Goal: Information Seeking & Learning: Learn about a topic

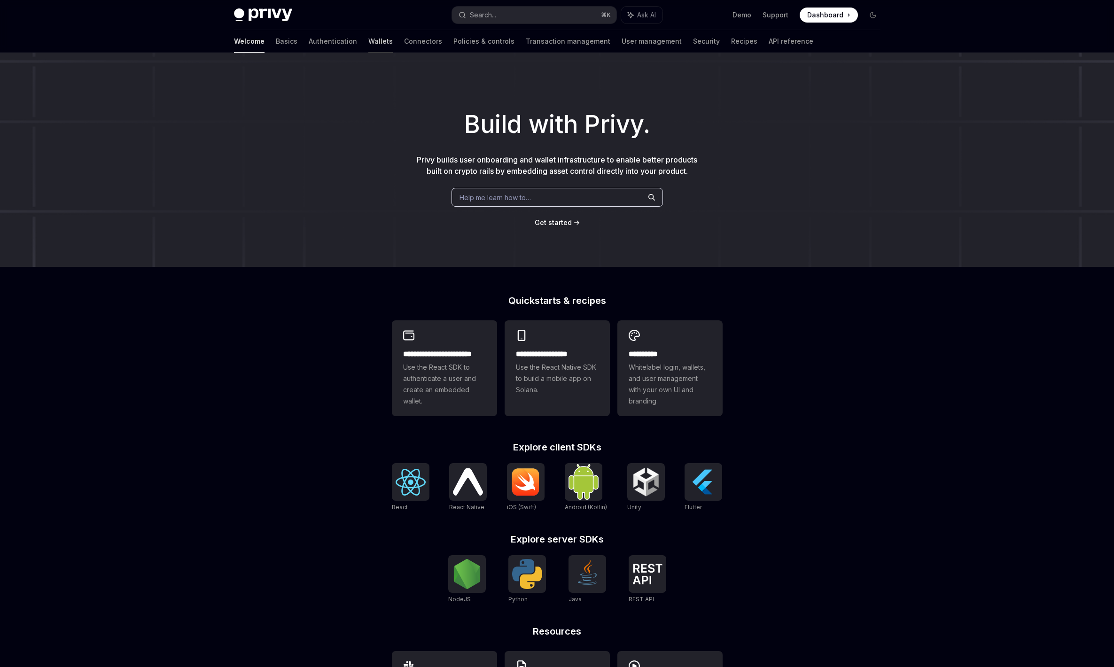
click at [369, 50] on link "Wallets" at bounding box center [381, 41] width 24 height 23
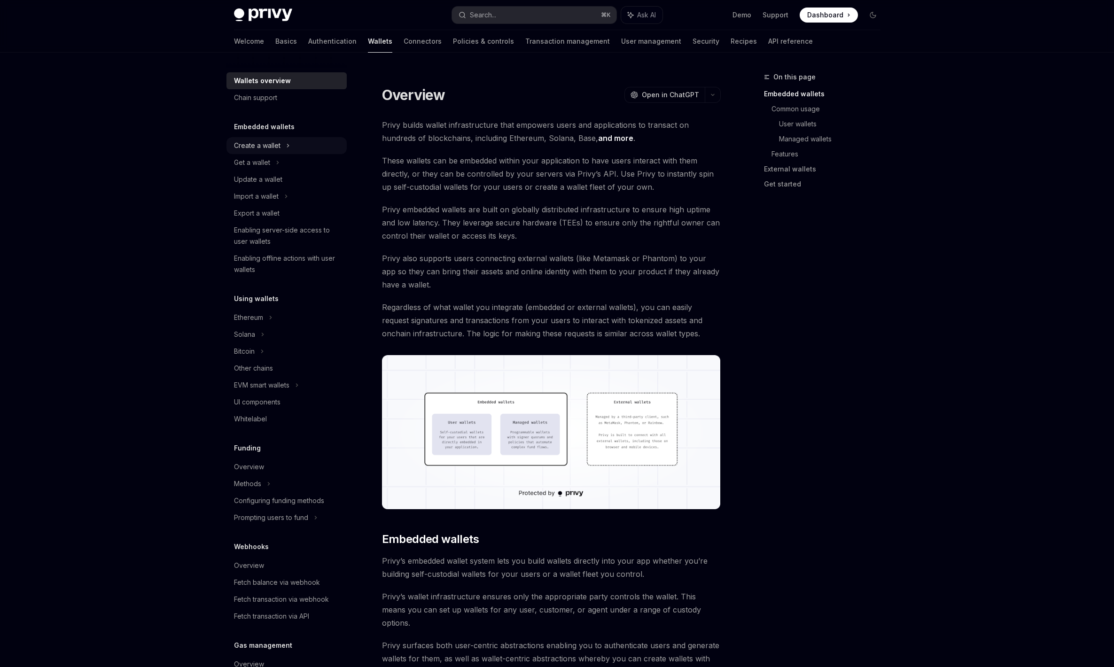
click at [302, 153] on div "Create a wallet" at bounding box center [287, 145] width 120 height 17
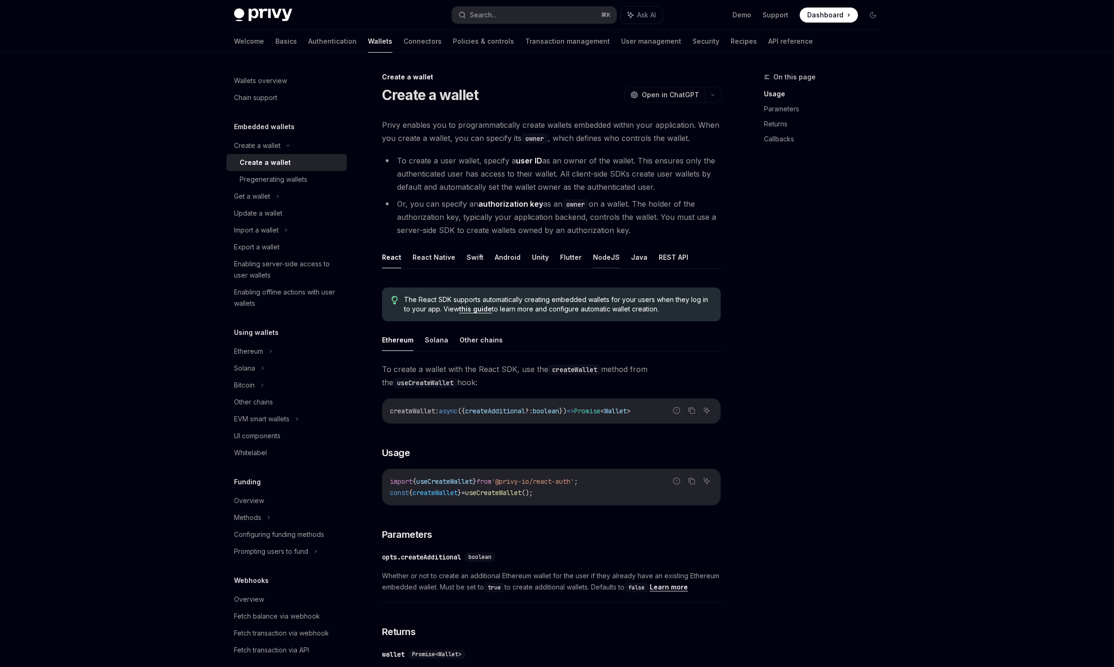
click at [608, 264] on button "NodeJS" at bounding box center [606, 257] width 27 height 22
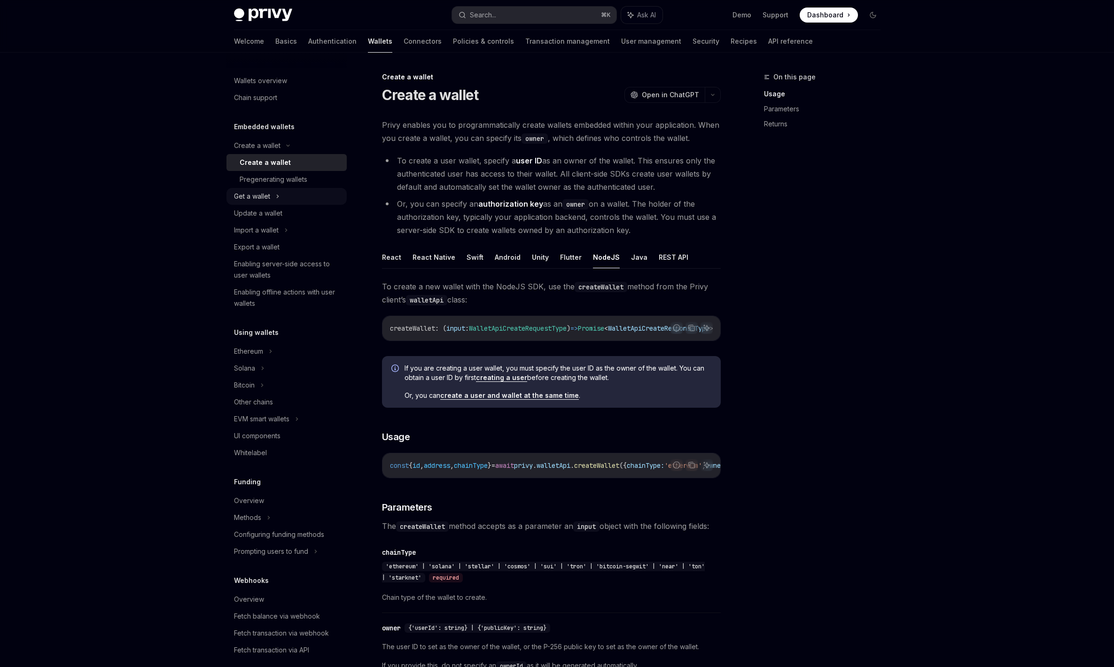
click at [282, 199] on div "Get a wallet" at bounding box center [287, 196] width 120 height 17
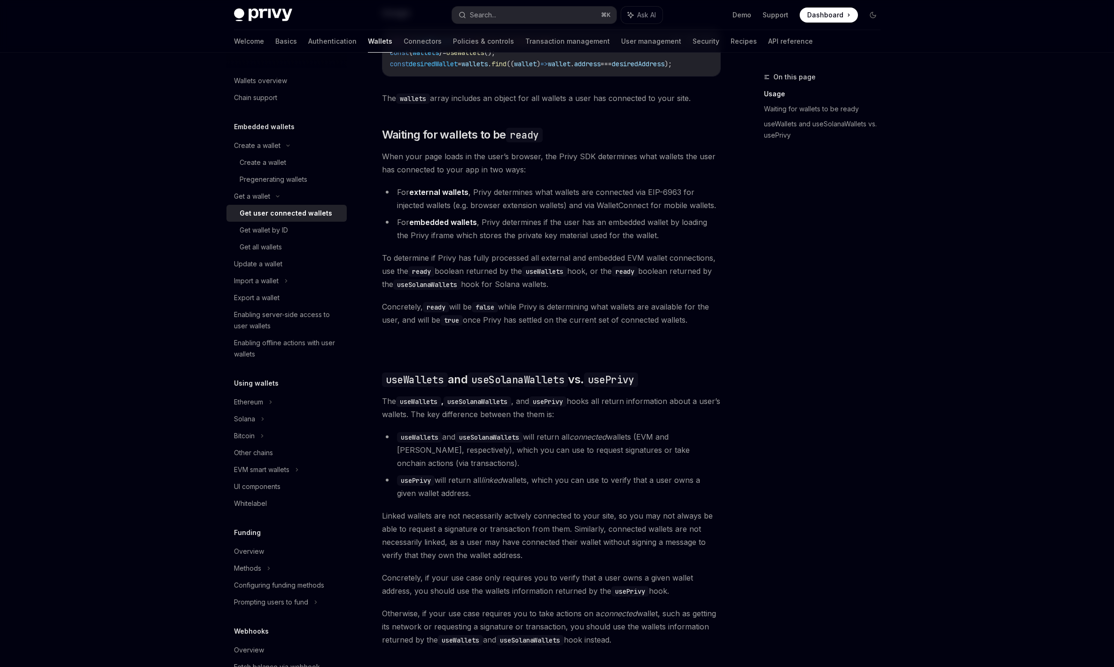
scroll to position [603, 0]
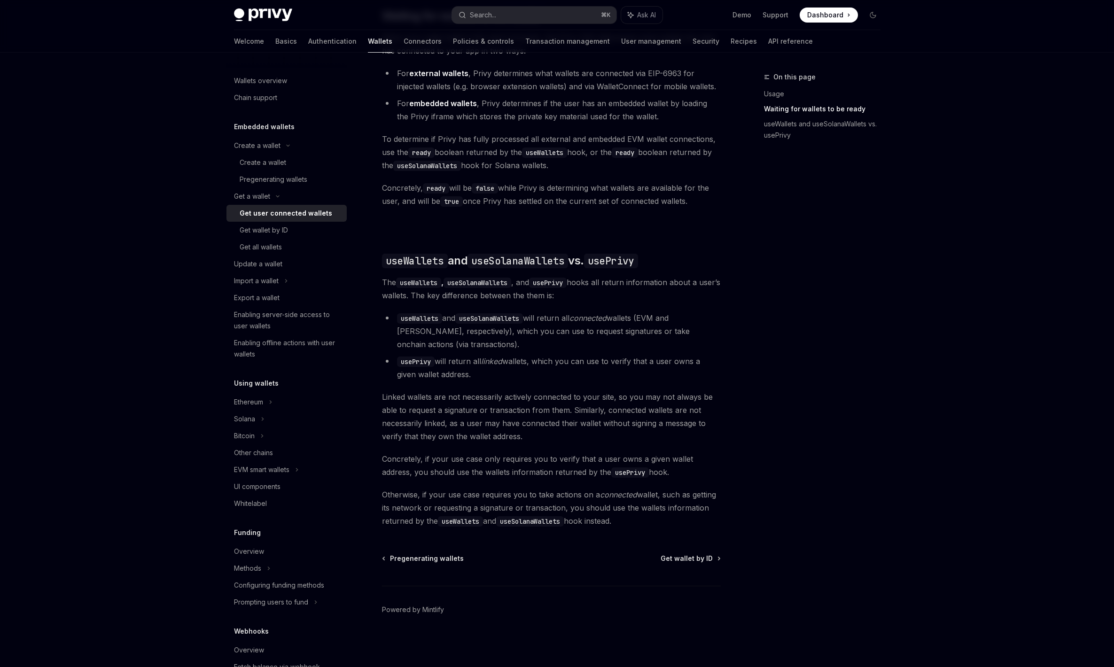
drag, startPoint x: 417, startPoint y: 331, endPoint x: 424, endPoint y: 331, distance: 6.1
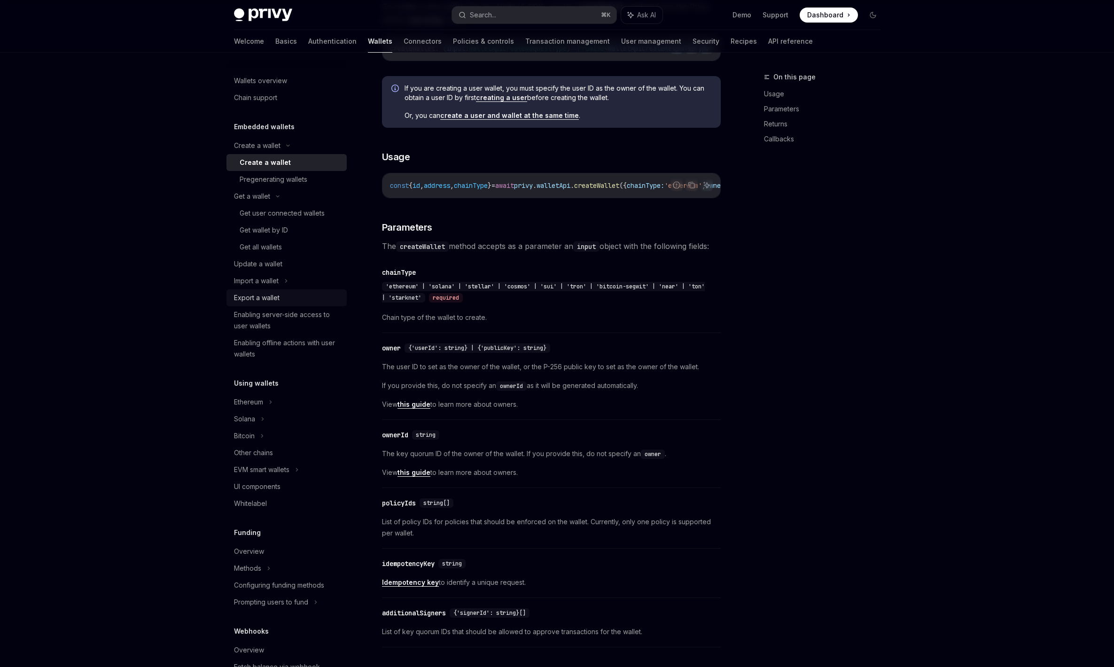
scroll to position [184, 0]
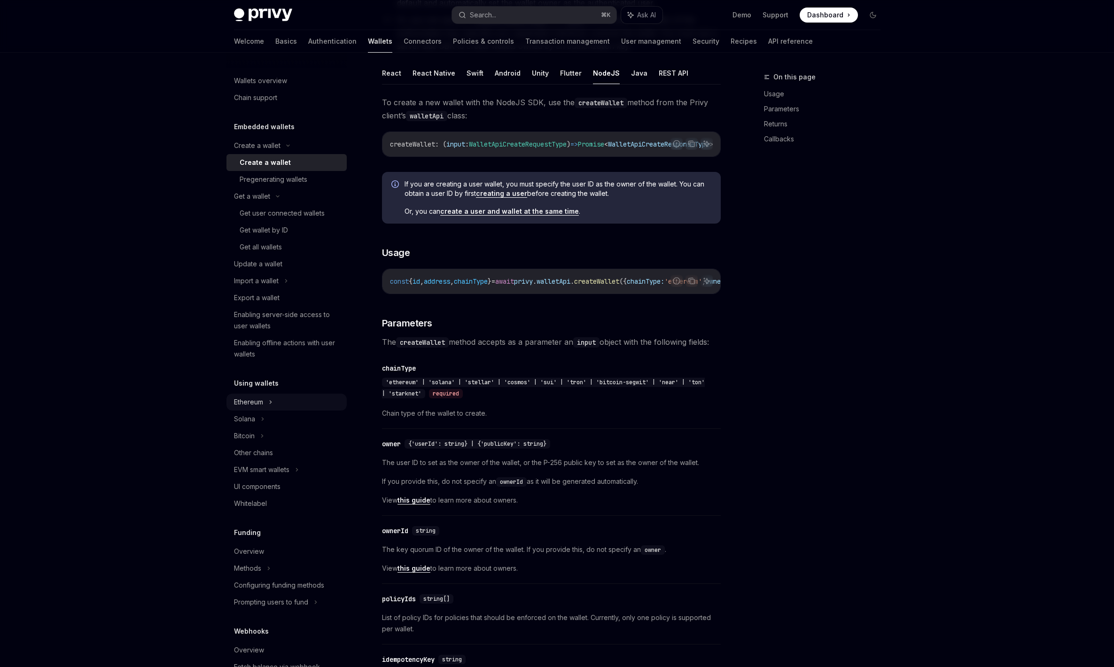
click at [309, 400] on div "Ethereum" at bounding box center [287, 402] width 120 height 17
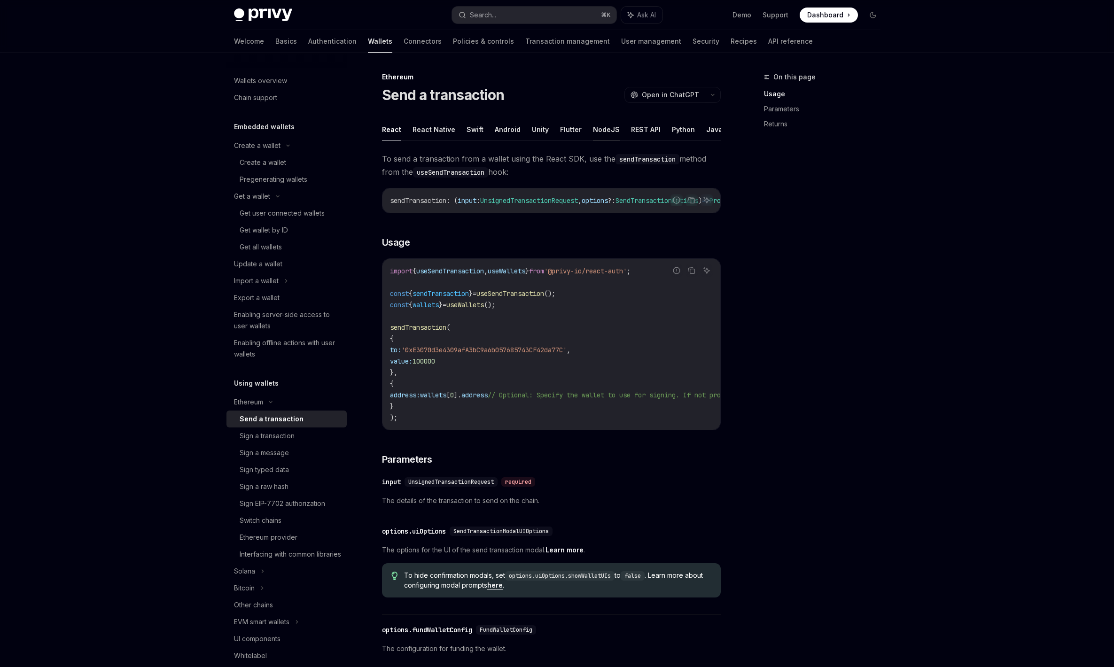
click at [596, 129] on button "NodeJS" at bounding box center [606, 129] width 27 height 22
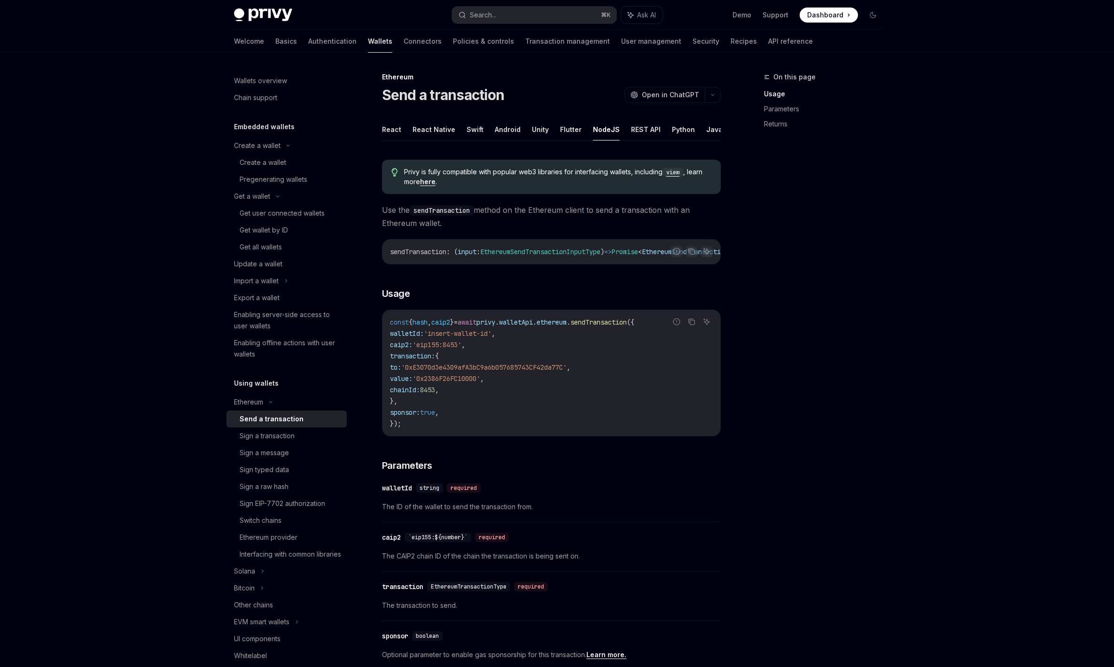
click at [852, 344] on div "On this page Usage Parameters Returns" at bounding box center [816, 369] width 143 height 596
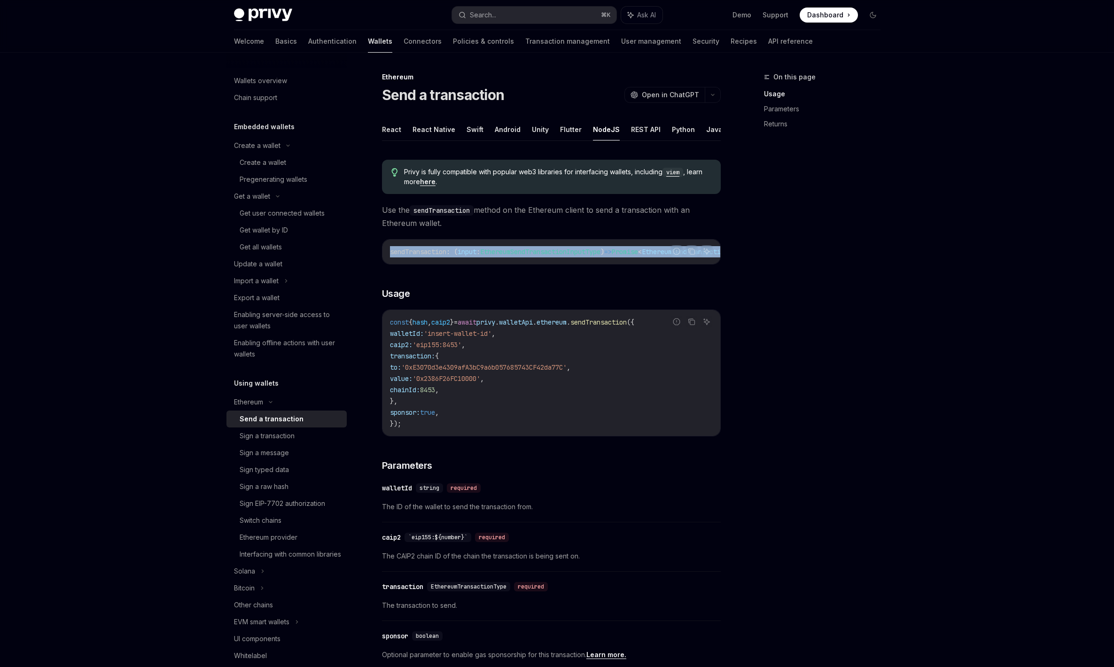
drag, startPoint x: 580, startPoint y: 268, endPoint x: 704, endPoint y: 275, distance: 123.8
click at [676, 270] on div "Privy is fully compatible with popular web3 libraries for interfacing wallets, …" at bounding box center [551, 508] width 339 height 712
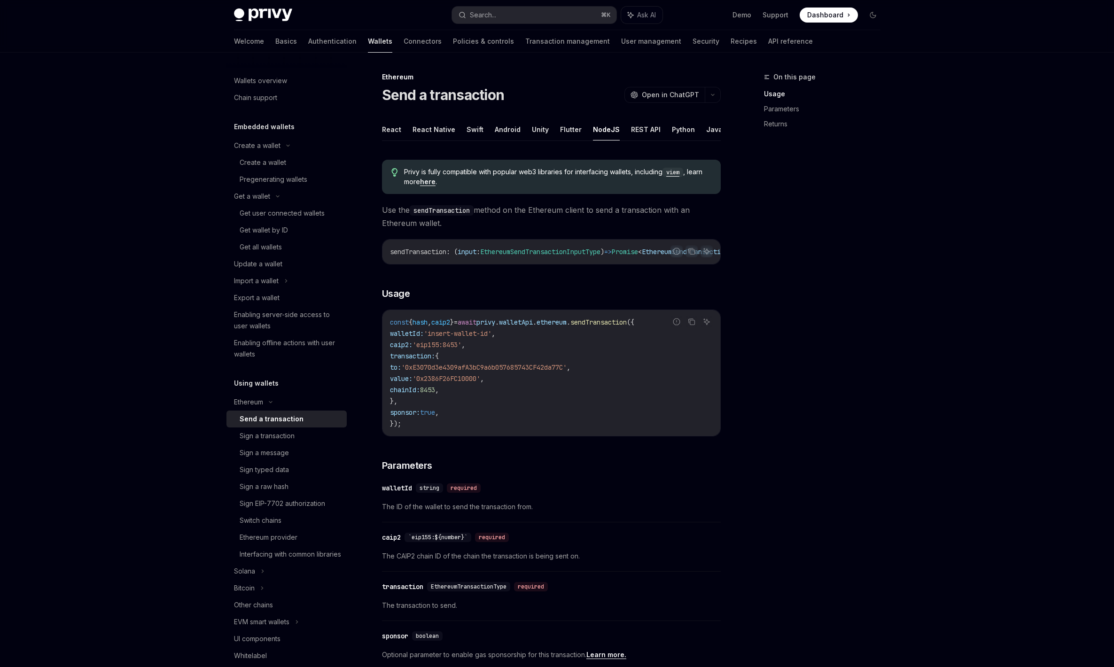
click at [863, 303] on div "On this page Usage Parameters Returns" at bounding box center [816, 369] width 143 height 596
click at [863, 301] on div "On this page Usage Parameters Returns" at bounding box center [816, 369] width 143 height 596
drag, startPoint x: 578, startPoint y: 261, endPoint x: 699, endPoint y: 289, distance: 123.8
click at [699, 289] on div "Privy is fully compatible with popular web3 libraries for interfacing wallets, …" at bounding box center [551, 508] width 339 height 712
click at [747, 324] on div "On this page Usage Parameters Returns" at bounding box center [816, 369] width 143 height 596
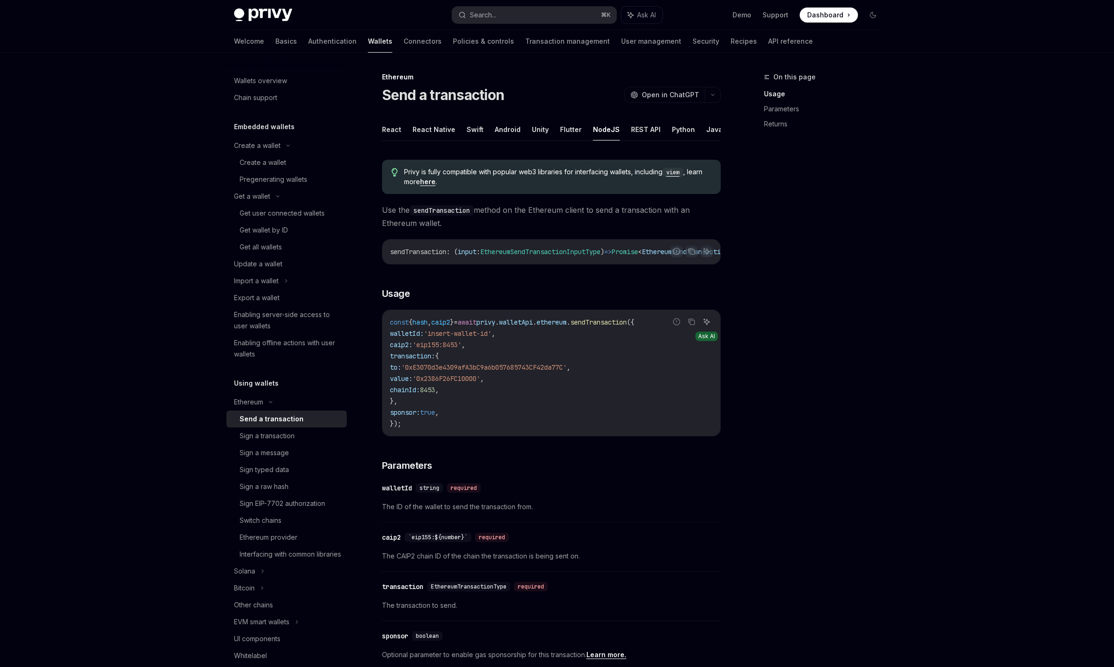
click at [707, 325] on icon "Ask AI" at bounding box center [707, 322] width 8 height 8
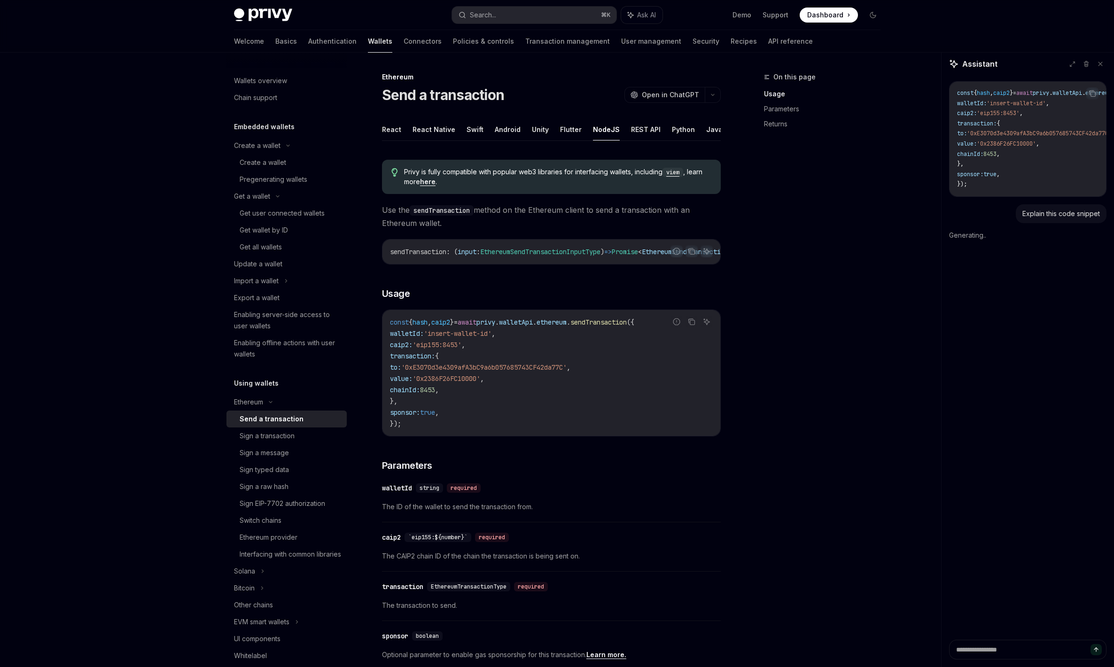
click at [795, 336] on div "On this page Usage Parameters Returns" at bounding box center [816, 369] width 143 height 596
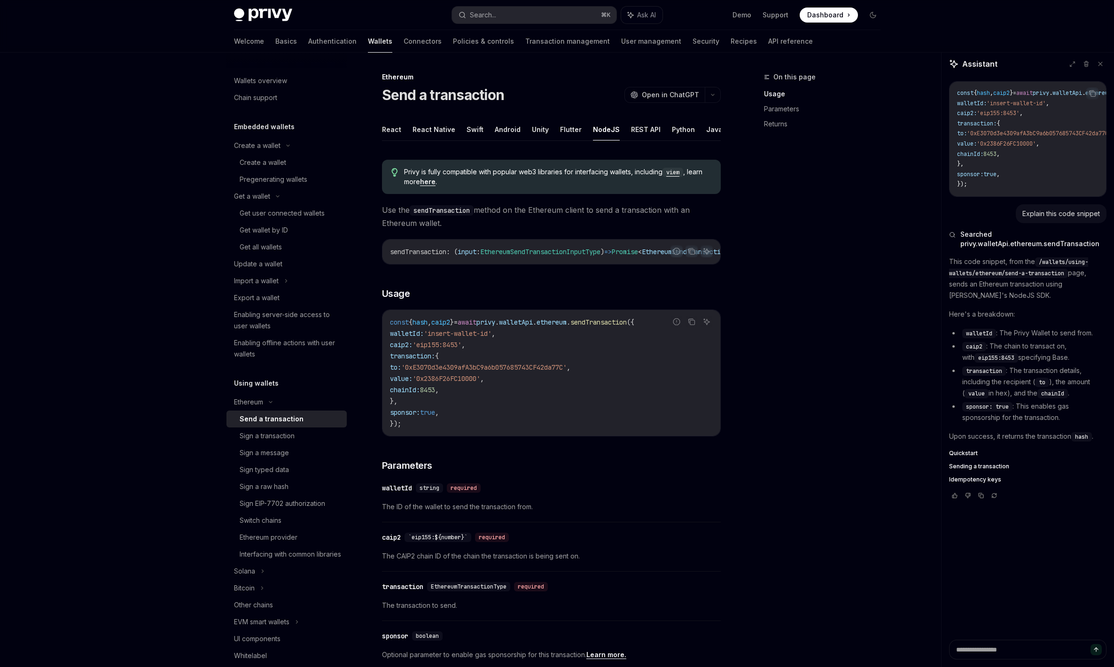
click at [78, 419] on div "Privy Docs home page Search... ⌘ K Ask AI Demo Support Dashboard Dashboard Sear…" at bounding box center [557, 518] width 1114 height 1037
click at [731, 38] on link "Recipes" at bounding box center [744, 41] width 26 height 23
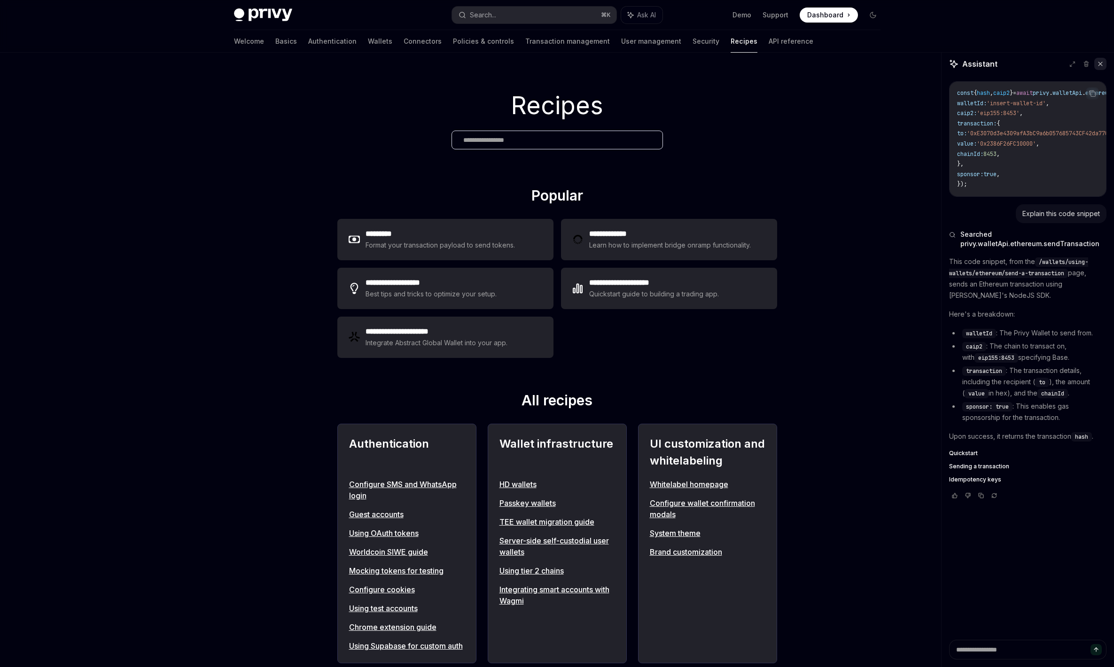
click at [1098, 61] on icon at bounding box center [1101, 64] width 7 height 7
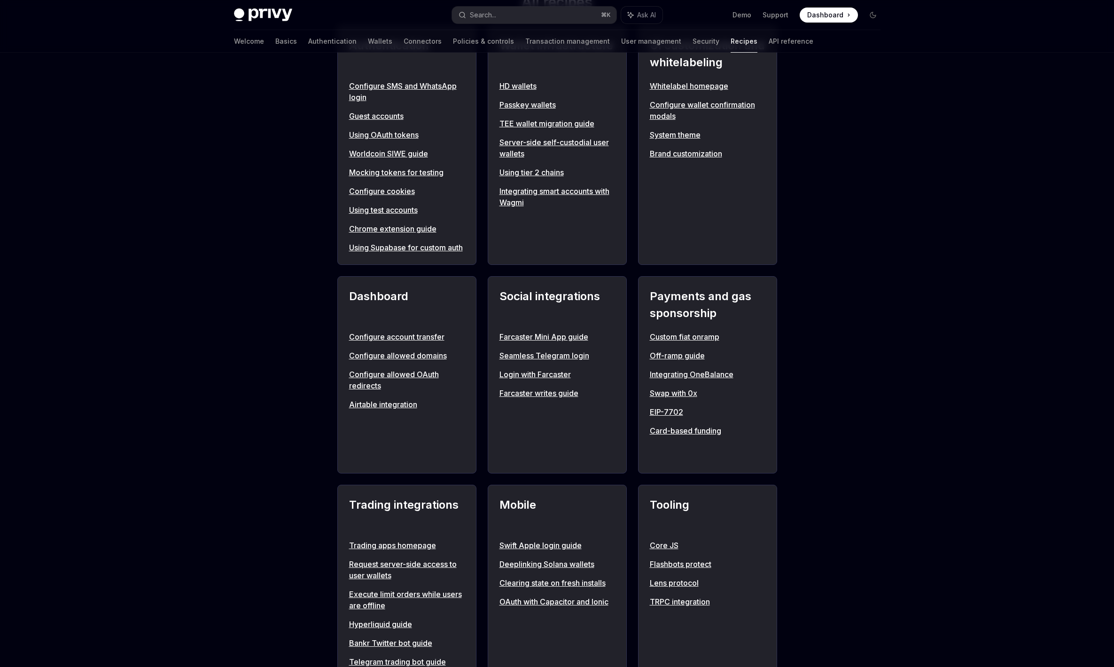
scroll to position [340, 0]
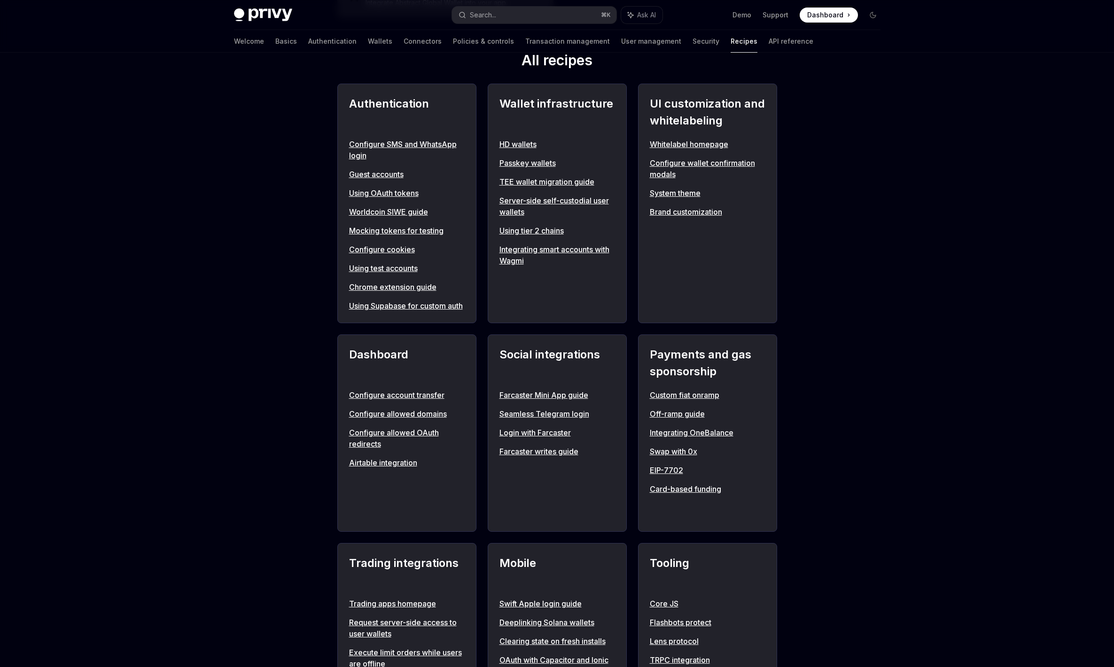
click at [684, 457] on link "Swap with 0x" at bounding box center [708, 451] width 116 height 11
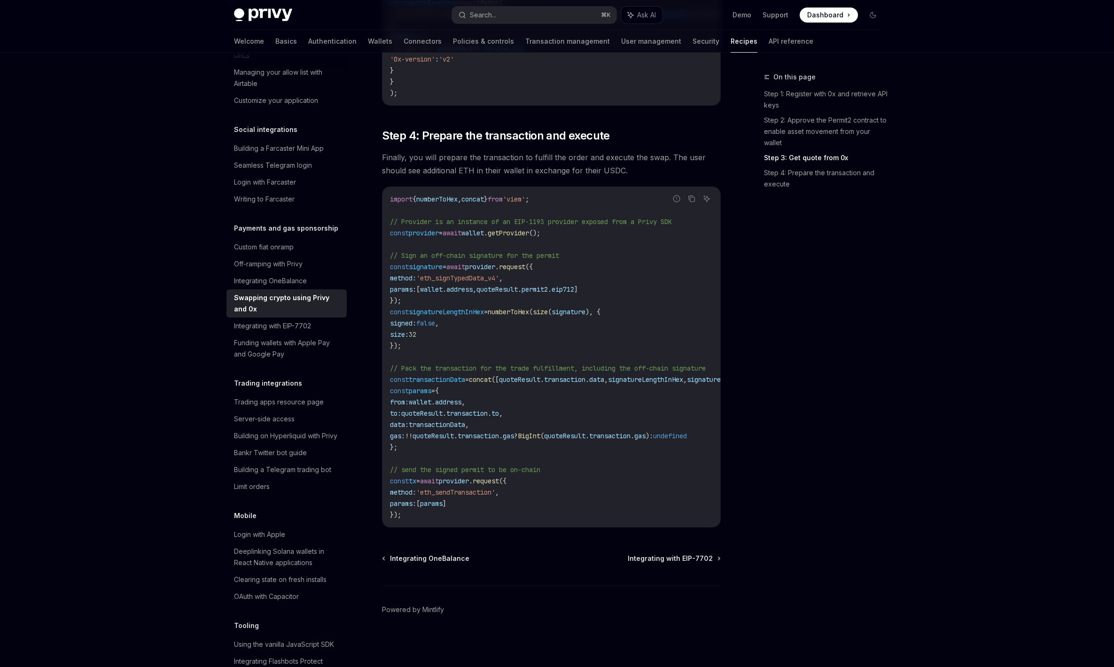
scroll to position [940, 0]
click at [775, 558] on div "On this page Step 1: Register with 0x and retrieve API keys Step 2: Approve the…" at bounding box center [816, 369] width 143 height 596
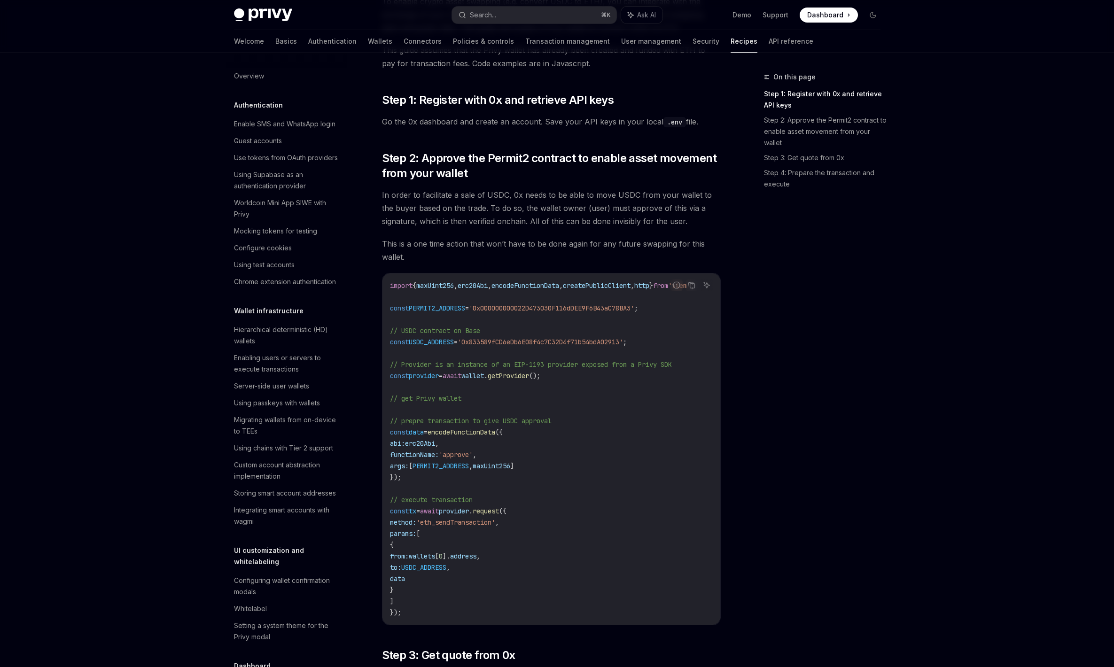
scroll to position [123, 0]
click at [753, 416] on div "On this page Step 1: Register with 0x and retrieve API keys Step 2: Approve the…" at bounding box center [816, 369] width 143 height 596
click at [702, 281] on button "Ask AI" at bounding box center [707, 286] width 12 height 12
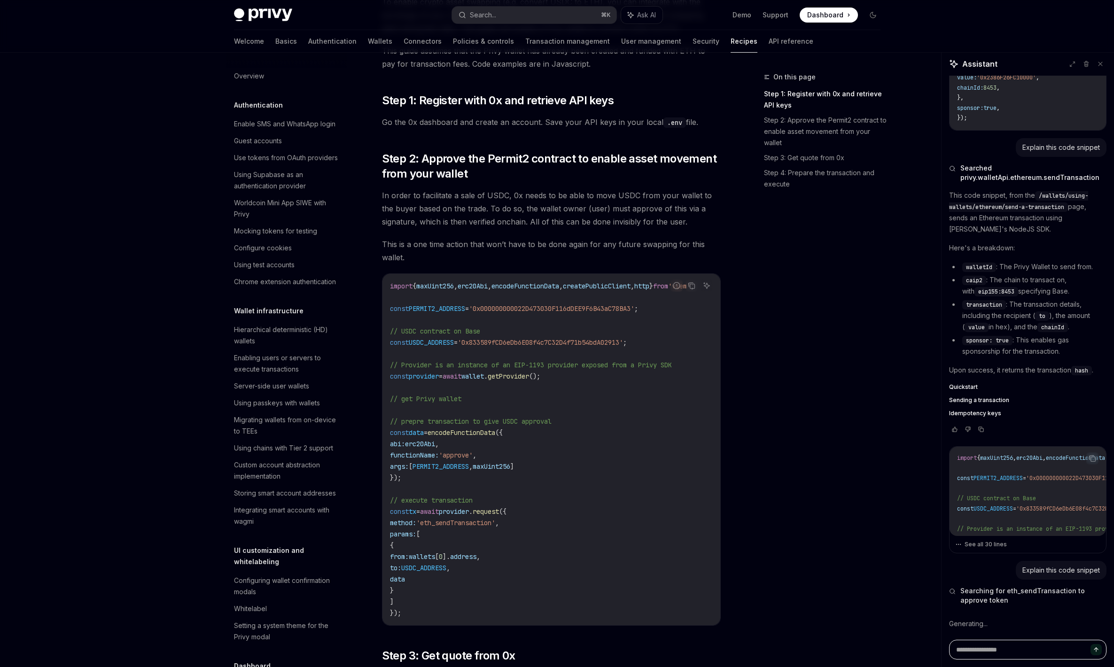
scroll to position [0, 0]
drag, startPoint x: 526, startPoint y: 629, endPoint x: 575, endPoint y: 623, distance: 50.2
click at [575, 623] on div "import { maxUint256 , erc20Abi , encodeFunctionData , createPublicClient , http…" at bounding box center [552, 450] width 338 height 352
drag, startPoint x: 510, startPoint y: 629, endPoint x: 643, endPoint y: 625, distance: 132.2
click at [643, 625] on div "Report incorrect code Copy Ask AI import { maxUint256 , erc20Abi , encodeFuncti…" at bounding box center [551, 450] width 339 height 353
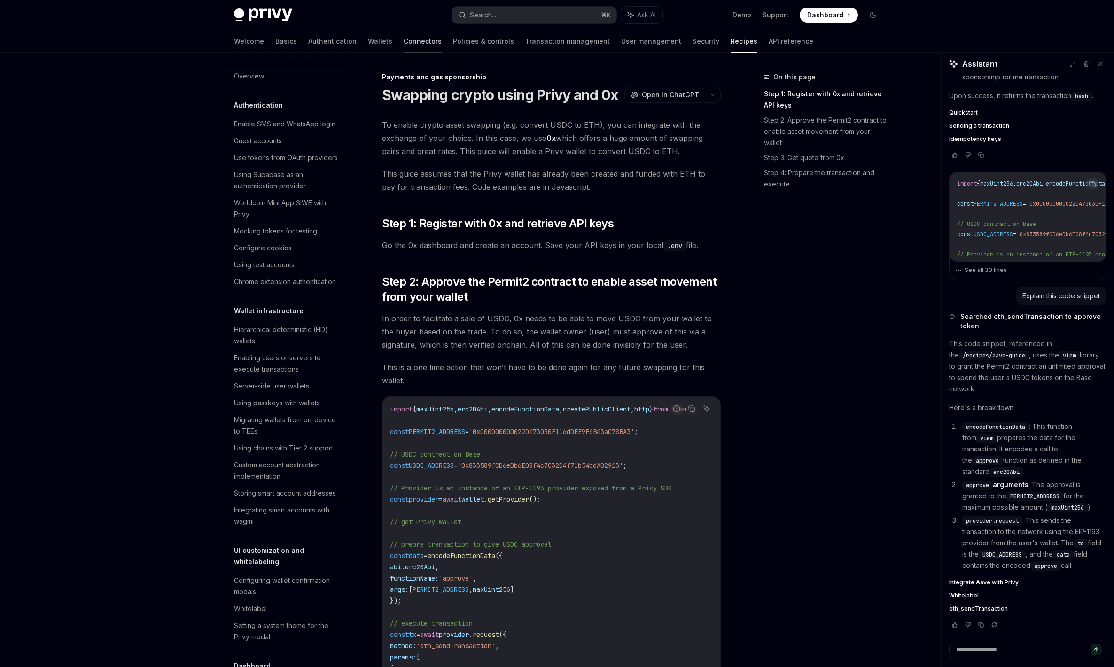
click at [404, 42] on link "Connectors" at bounding box center [423, 41] width 38 height 23
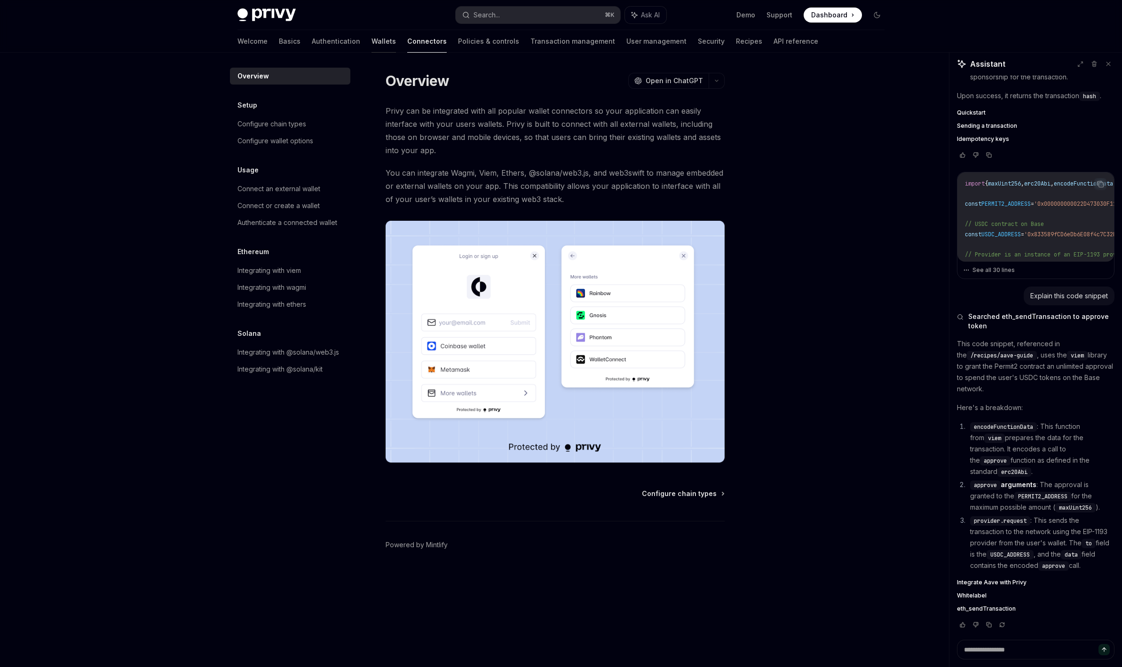
click at [371, 32] on link "Wallets" at bounding box center [383, 41] width 24 height 23
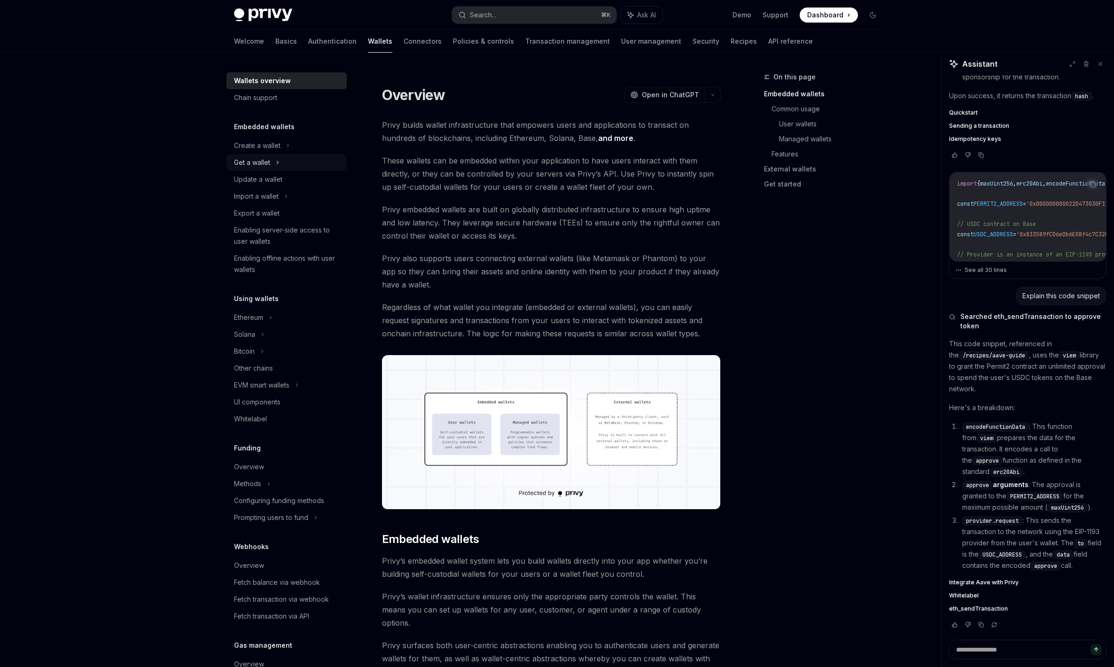
click at [259, 168] on div "Get a wallet" at bounding box center [252, 162] width 36 height 11
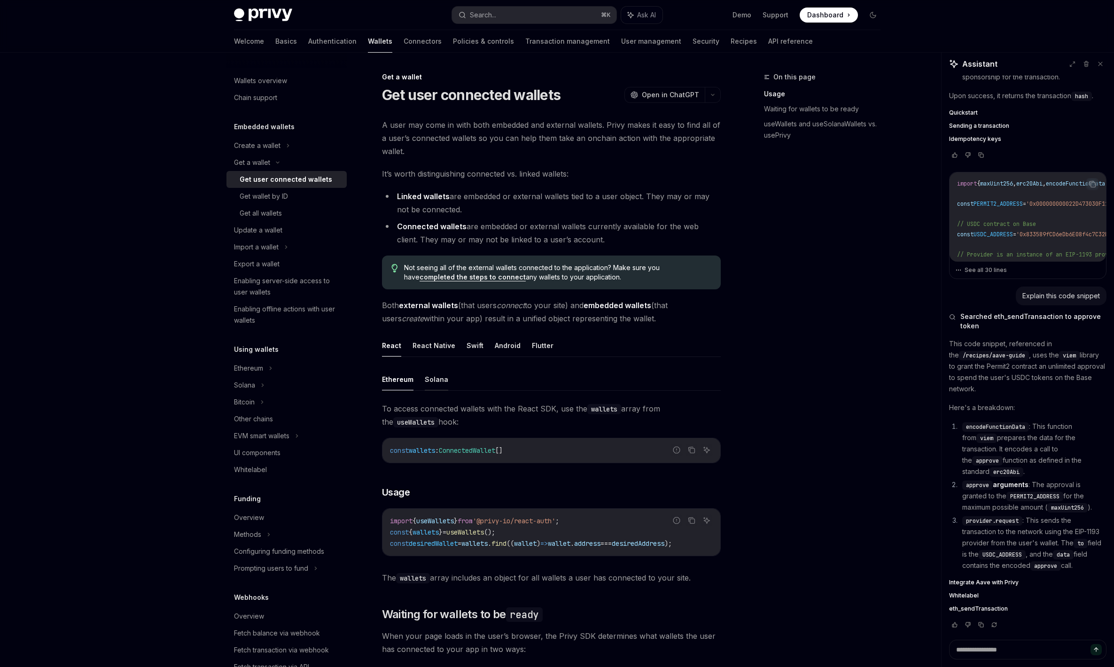
click at [441, 388] on button "Solana" at bounding box center [437, 380] width 24 height 22
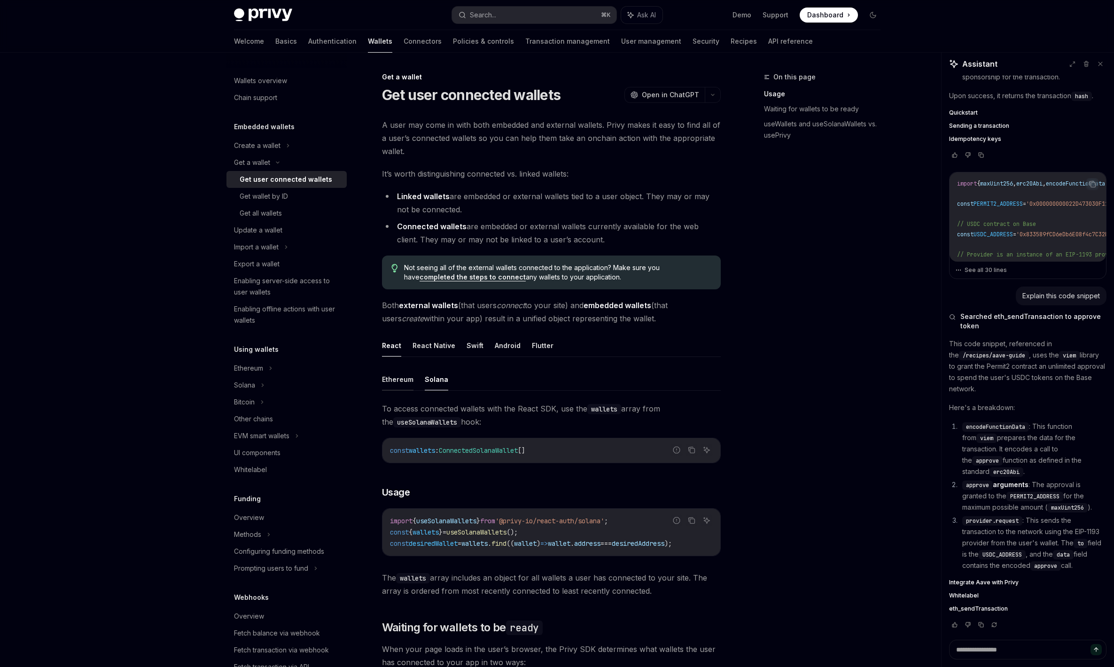
click at [405, 380] on button "Ethereum" at bounding box center [397, 380] width 31 height 22
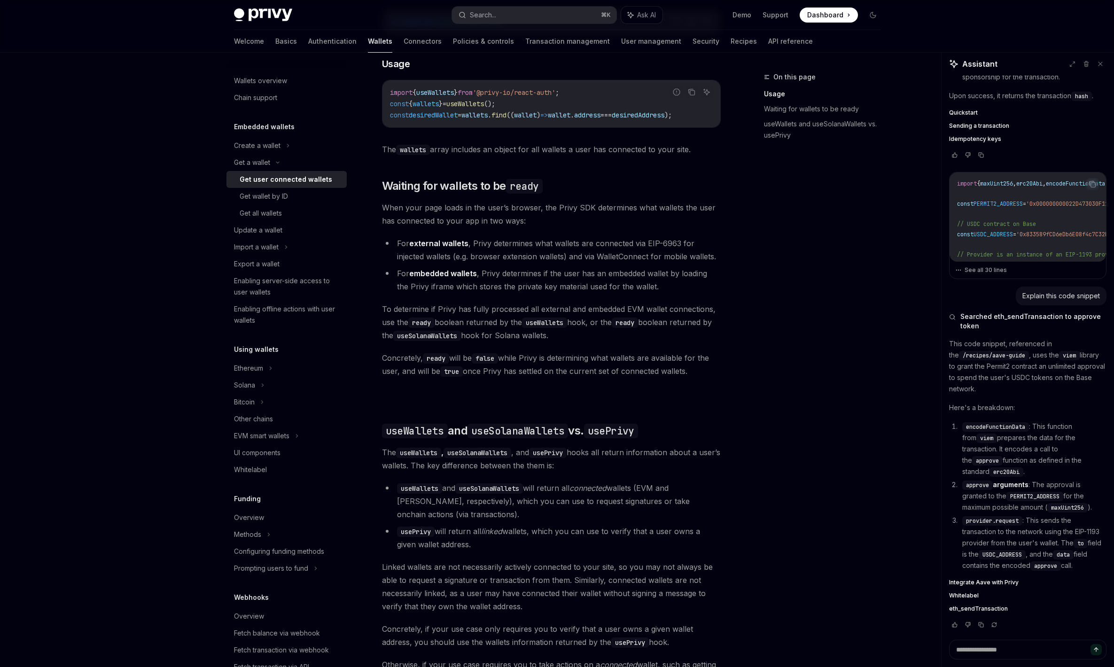
scroll to position [603, 0]
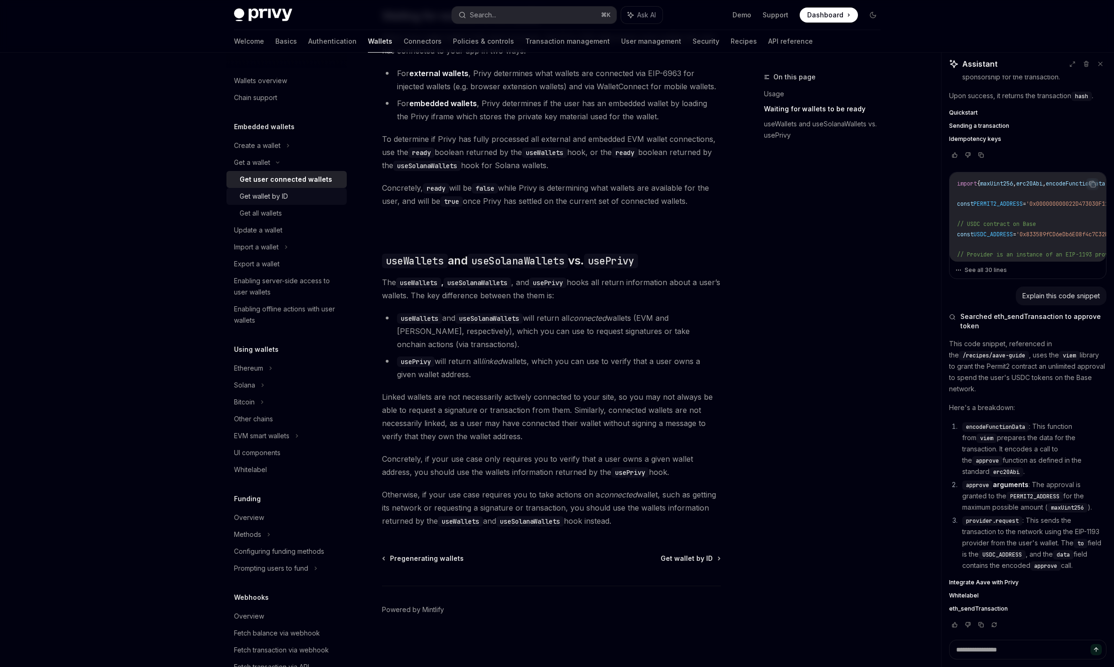
click at [261, 198] on div "Get wallet by ID" at bounding box center [264, 196] width 48 height 11
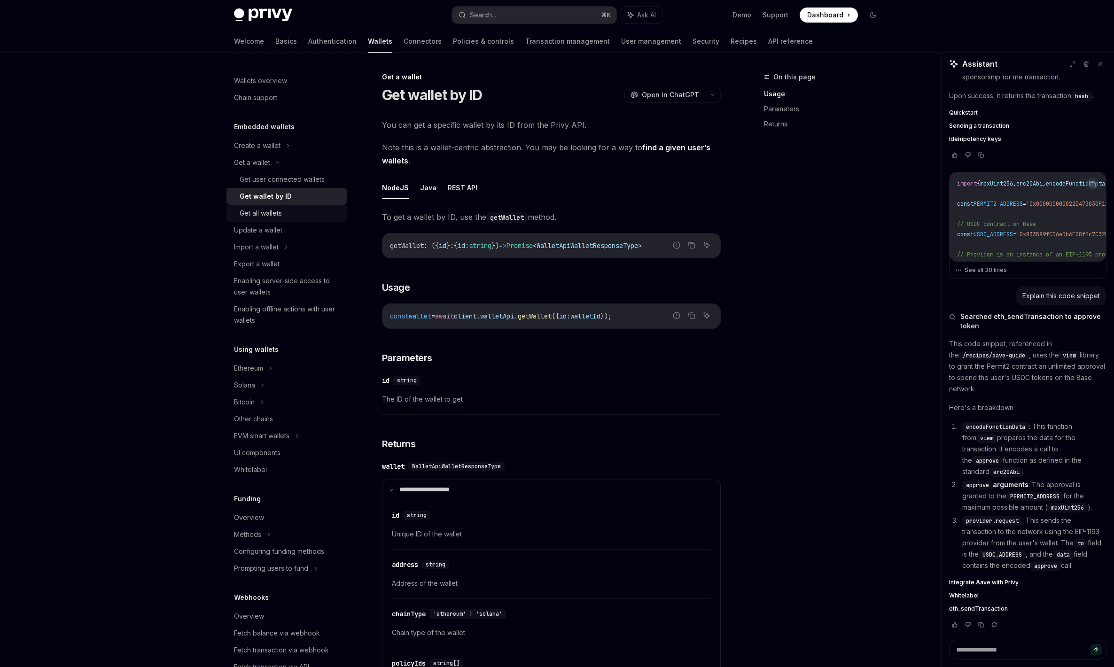
click at [262, 206] on link "Get all wallets" at bounding box center [287, 213] width 120 height 17
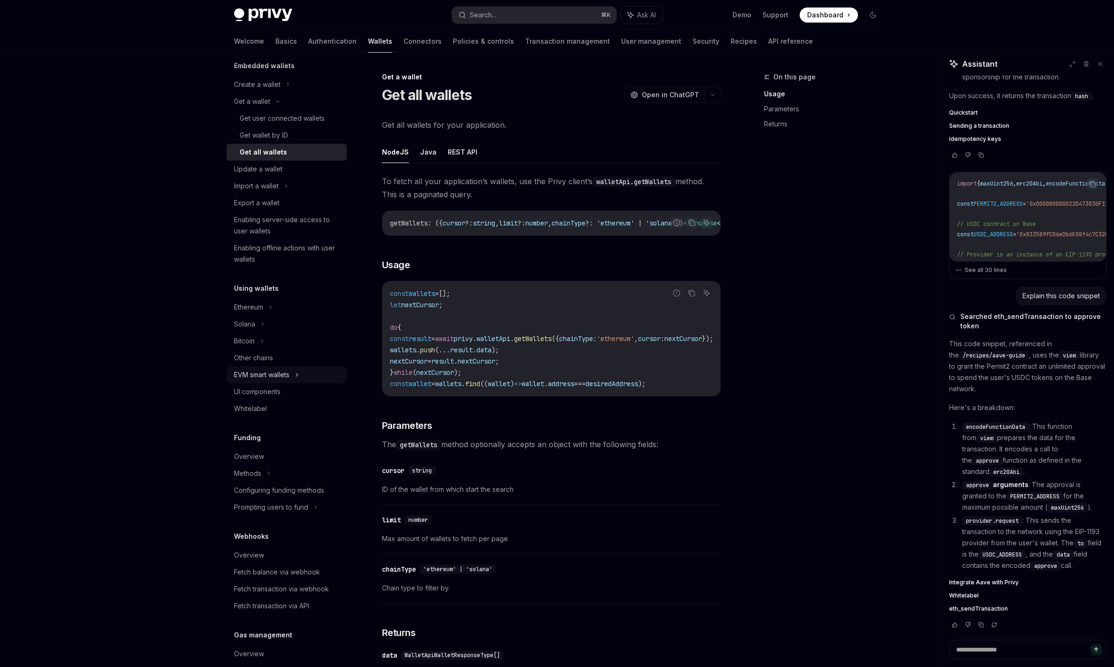
scroll to position [110, 0]
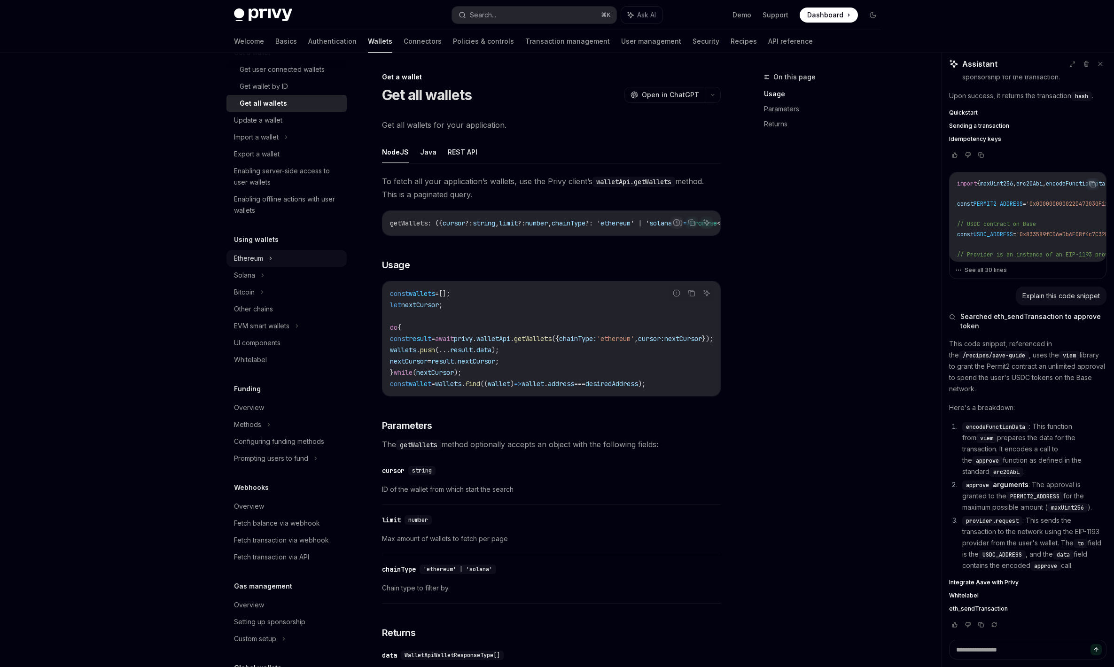
click at [287, 262] on div "Ethereum" at bounding box center [287, 258] width 120 height 17
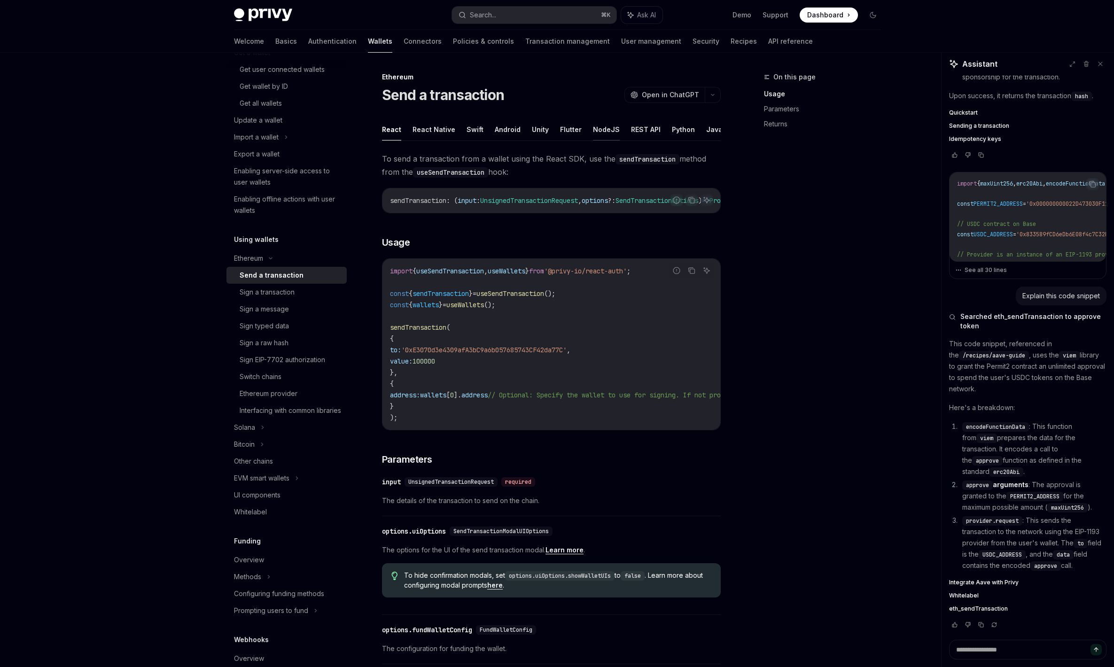
click at [611, 130] on button "NodeJS" at bounding box center [606, 129] width 27 height 22
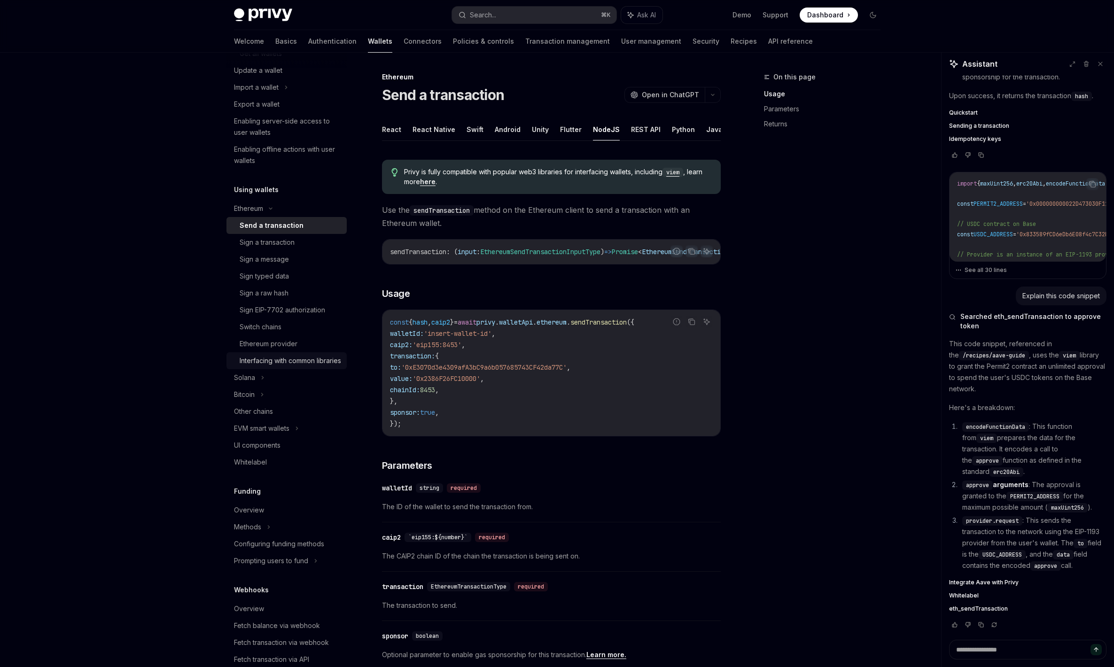
scroll to position [354, 0]
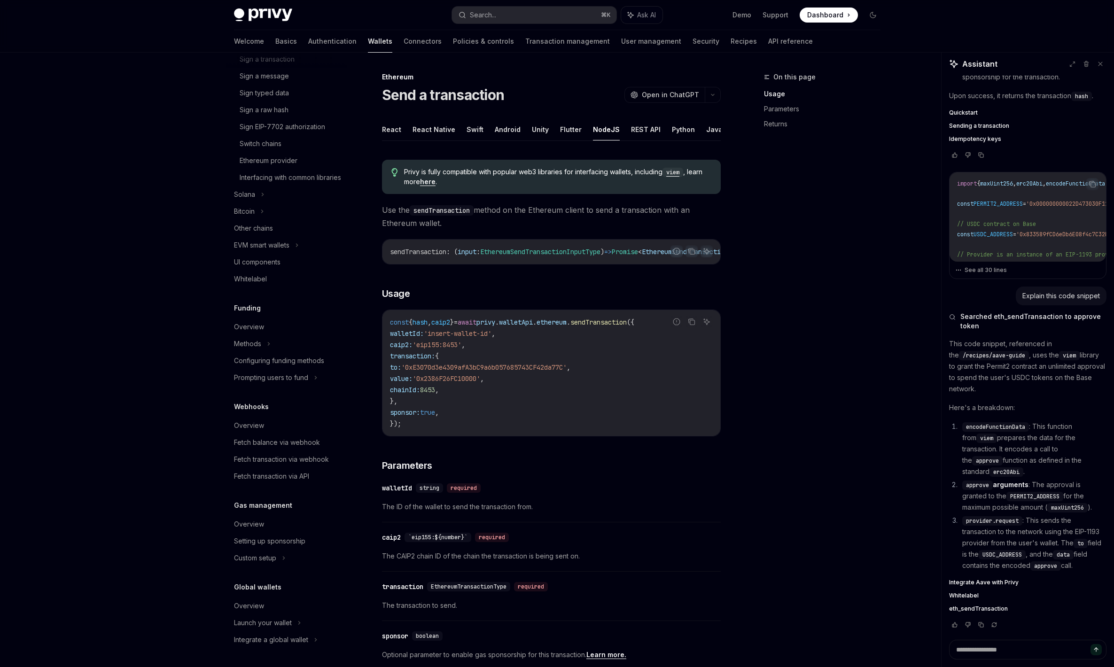
click at [94, 263] on div "Privy Docs home page Search... ⌘ K Ask AI Demo Support Dashboard Dashboard Sear…" at bounding box center [557, 518] width 1114 height 1037
click at [519, 493] on div "​ walletId string required" at bounding box center [546, 488] width 329 height 11
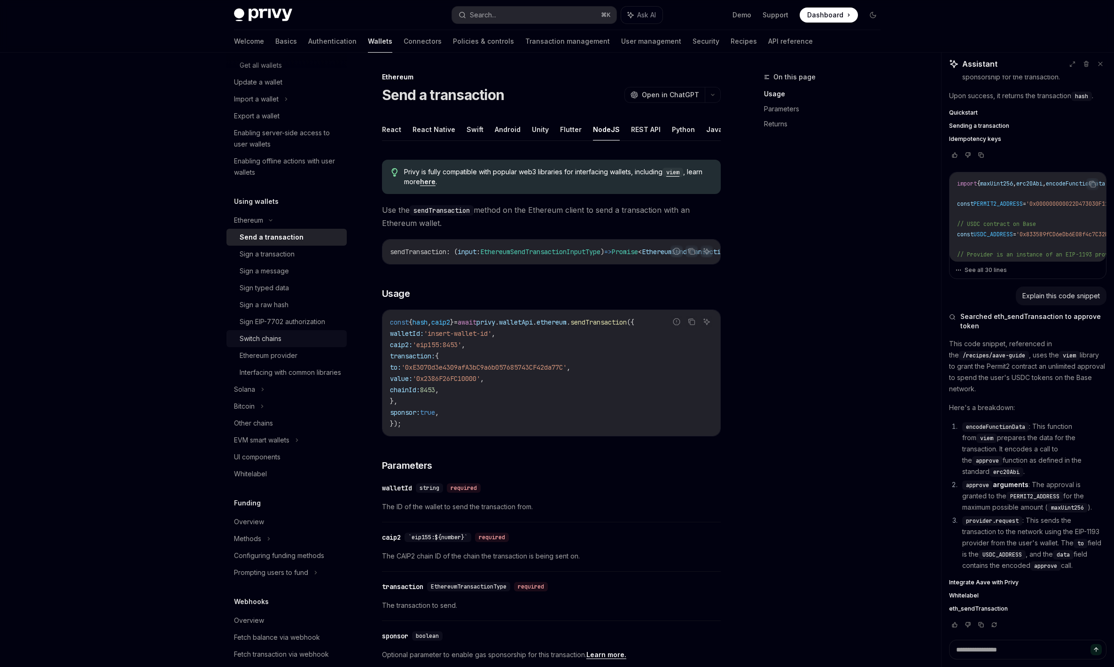
scroll to position [148, 0]
click at [307, 416] on div "Bitcoin" at bounding box center [287, 407] width 120 height 17
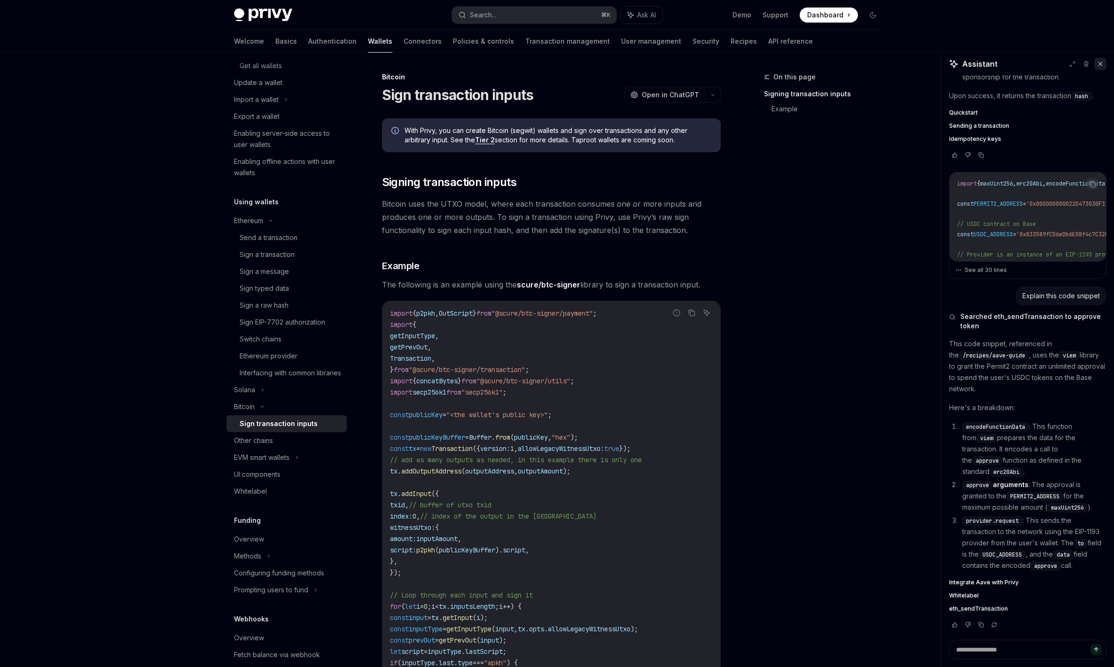
click at [1104, 69] on button at bounding box center [1101, 64] width 12 height 12
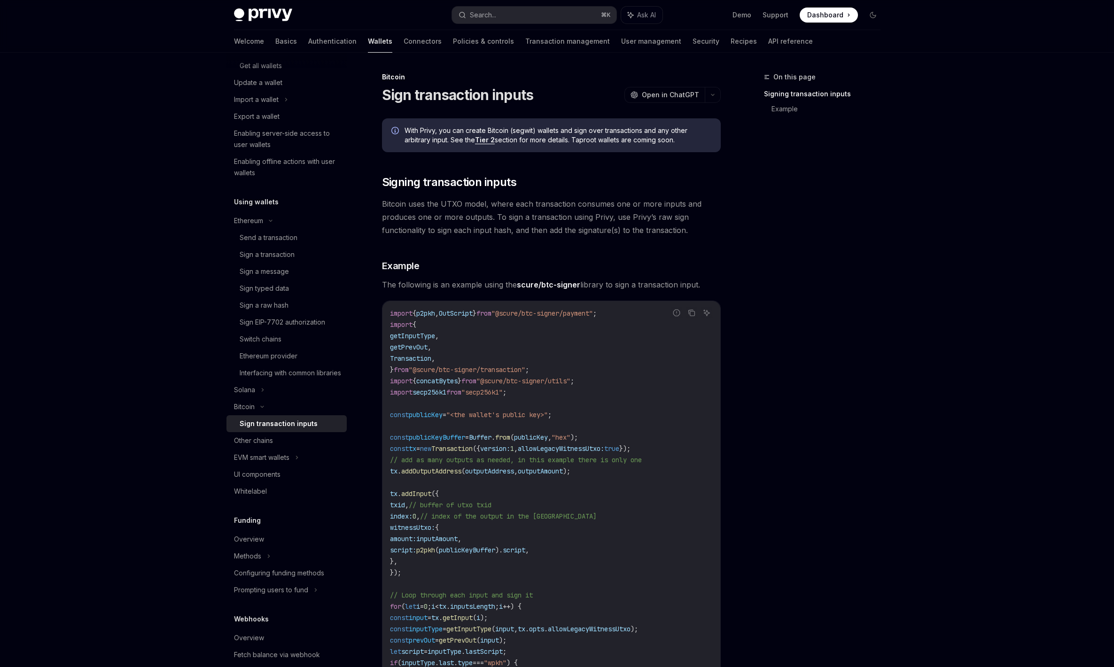
type textarea "*"
